Goal: Task Accomplishment & Management: Manage account settings

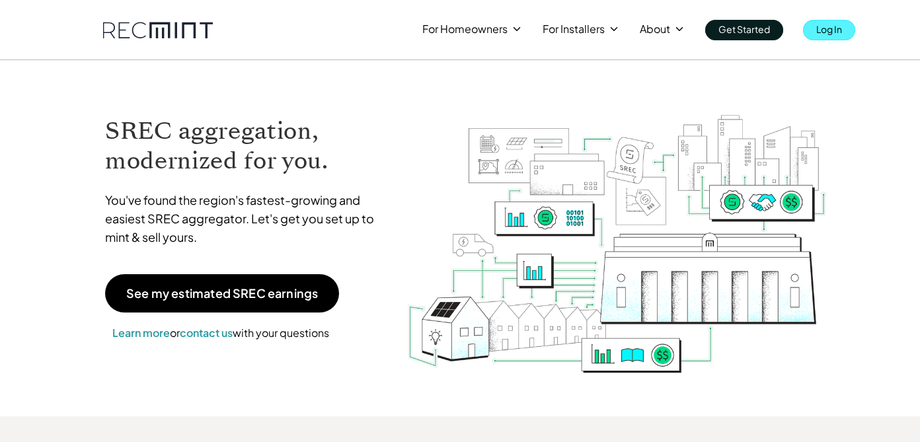
click at [813, 28] on link "Log In" at bounding box center [829, 30] width 52 height 20
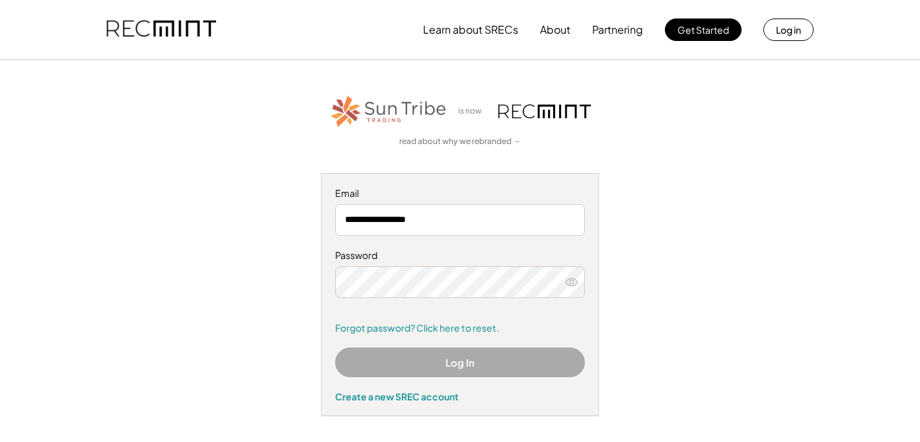
click at [573, 282] on use at bounding box center [572, 281] width 12 height 7
click at [570, 280] on use at bounding box center [572, 281] width 12 height 7
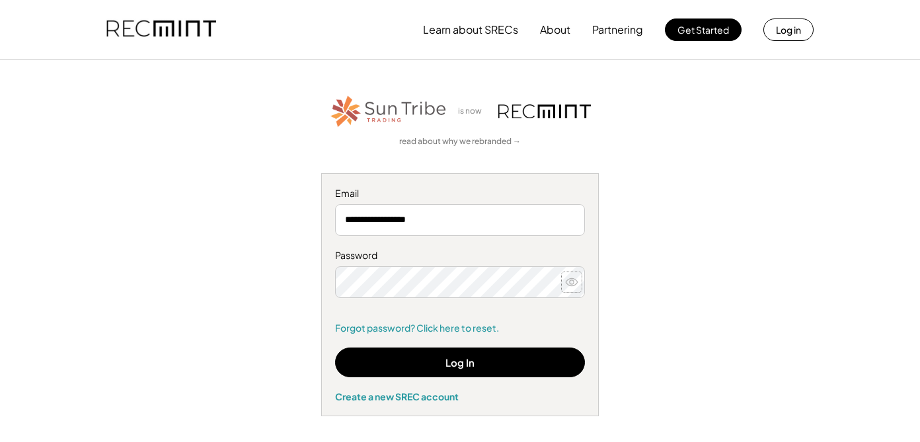
click at [574, 279] on icon at bounding box center [571, 282] width 13 height 13
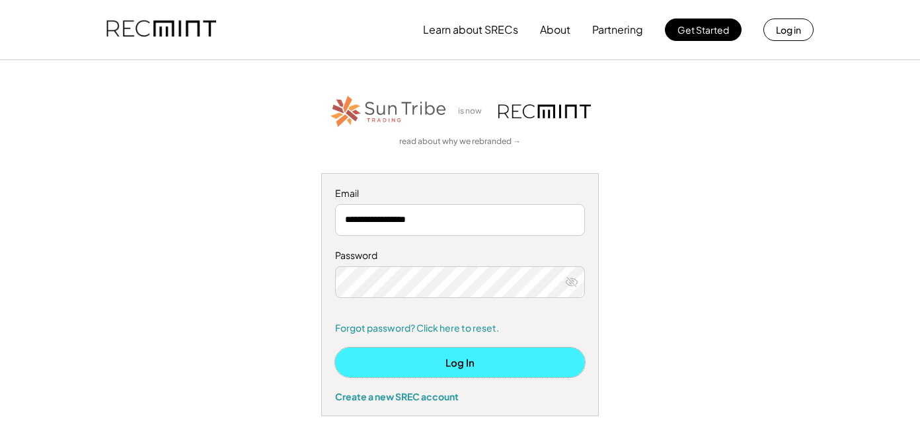
click at [457, 365] on button "Log In" at bounding box center [460, 363] width 250 height 30
click at [419, 360] on button "Log In" at bounding box center [460, 363] width 250 height 30
